Goal: Information Seeking & Learning: Find specific fact

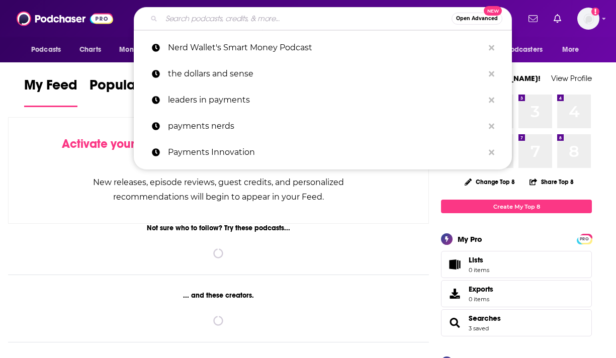
click at [181, 24] on input "Search podcasts, credits, & more..." at bounding box center [307, 19] width 290 height 16
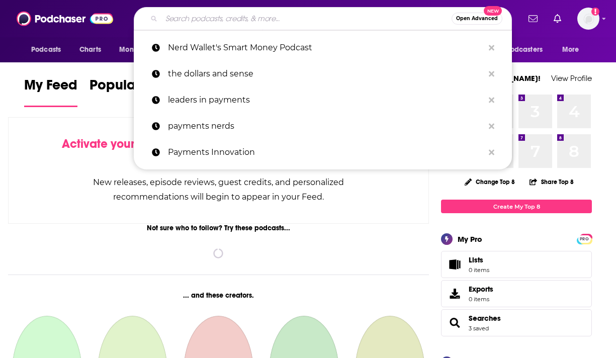
paste input "[URL][DOMAIN_NAME]"
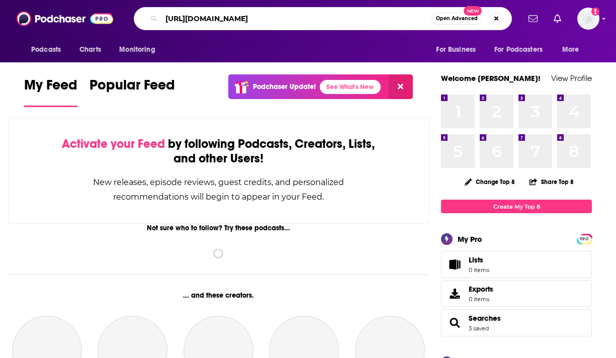
type input "[URL][DOMAIN_NAME]"
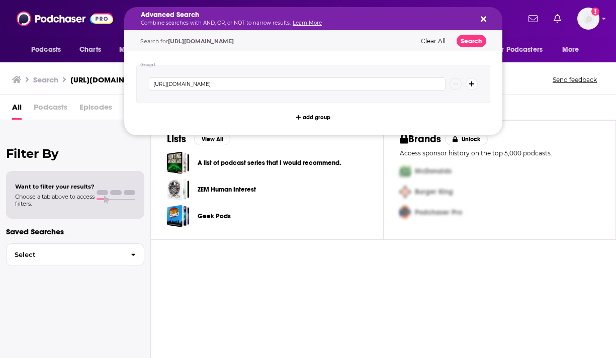
click at [427, 40] on button "Clear All" at bounding box center [433, 41] width 31 height 7
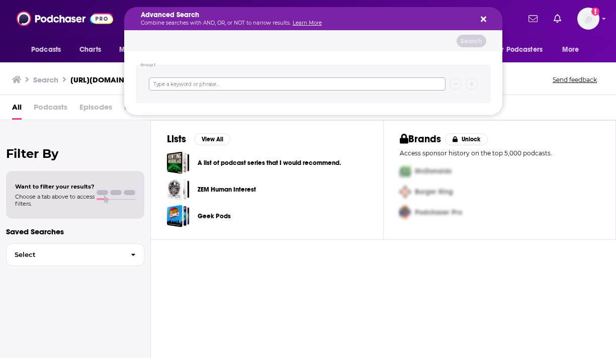
click at [304, 78] on input "Search podcasts, credits, & more..." at bounding box center [297, 83] width 297 height 13
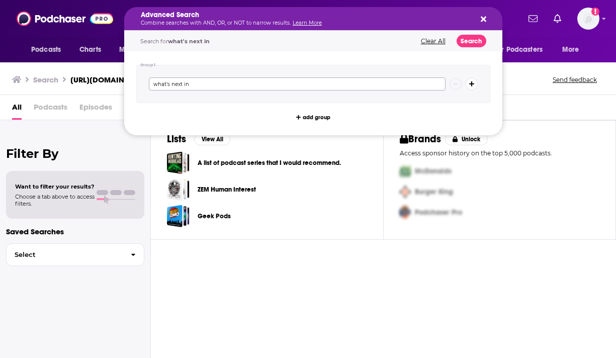
type input "what's next in"
click at [478, 40] on button "Search" at bounding box center [472, 41] width 30 height 13
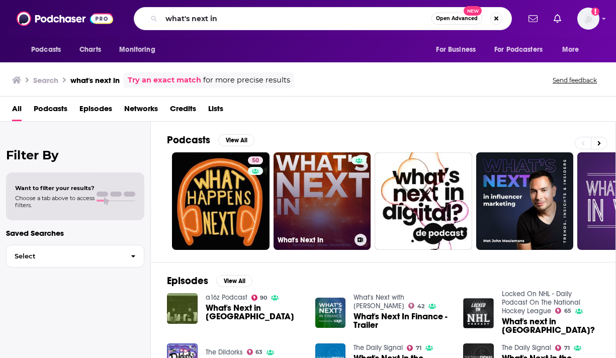
click at [307, 201] on link "What's Next In" at bounding box center [323, 201] width 98 height 98
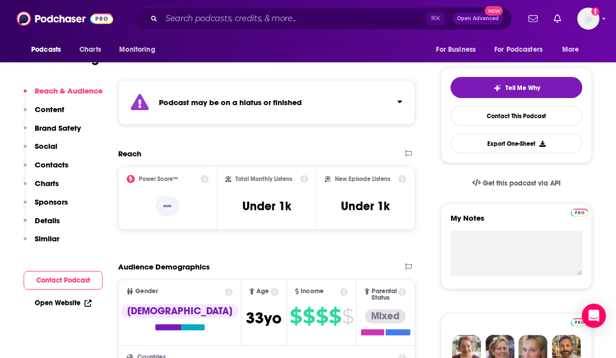
scroll to position [213, 0]
